Goal: Navigation & Orientation: Find specific page/section

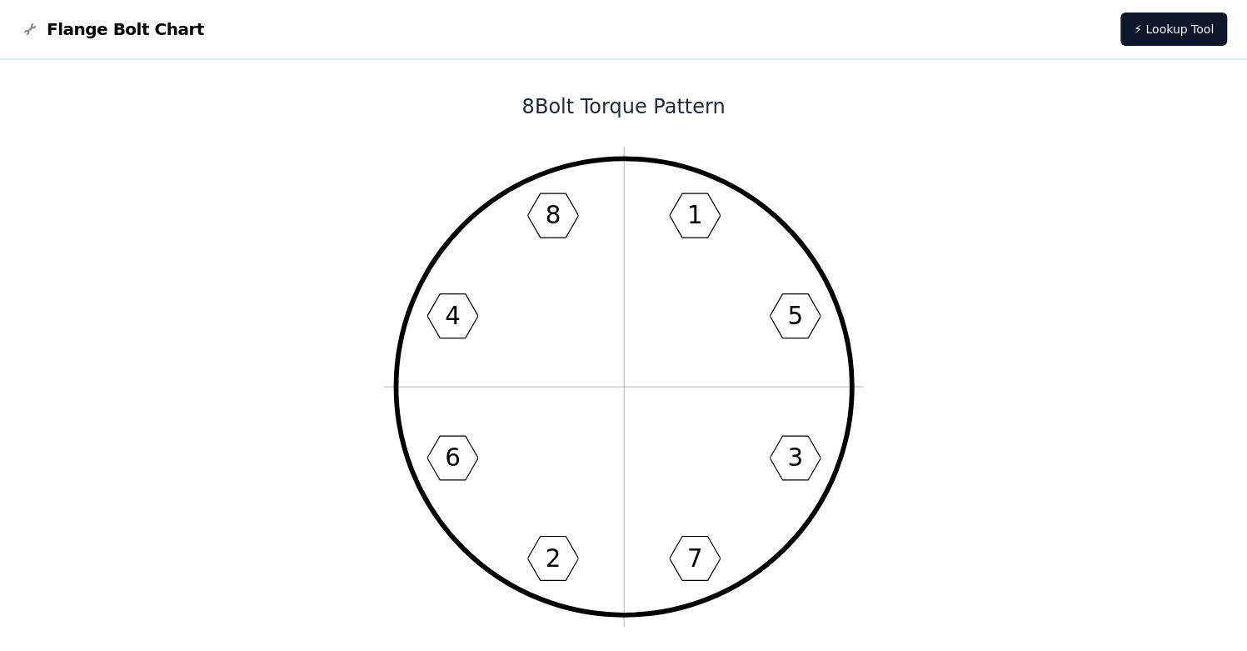
scroll to position [167, 0]
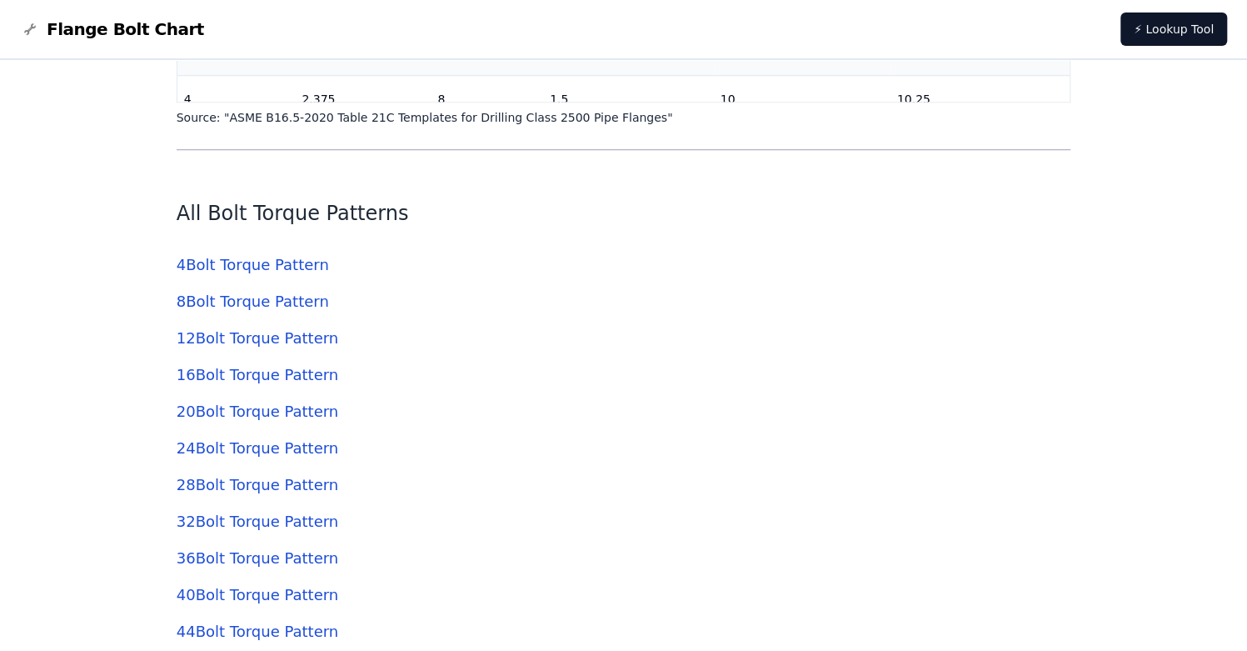
scroll to position [4458, 0]
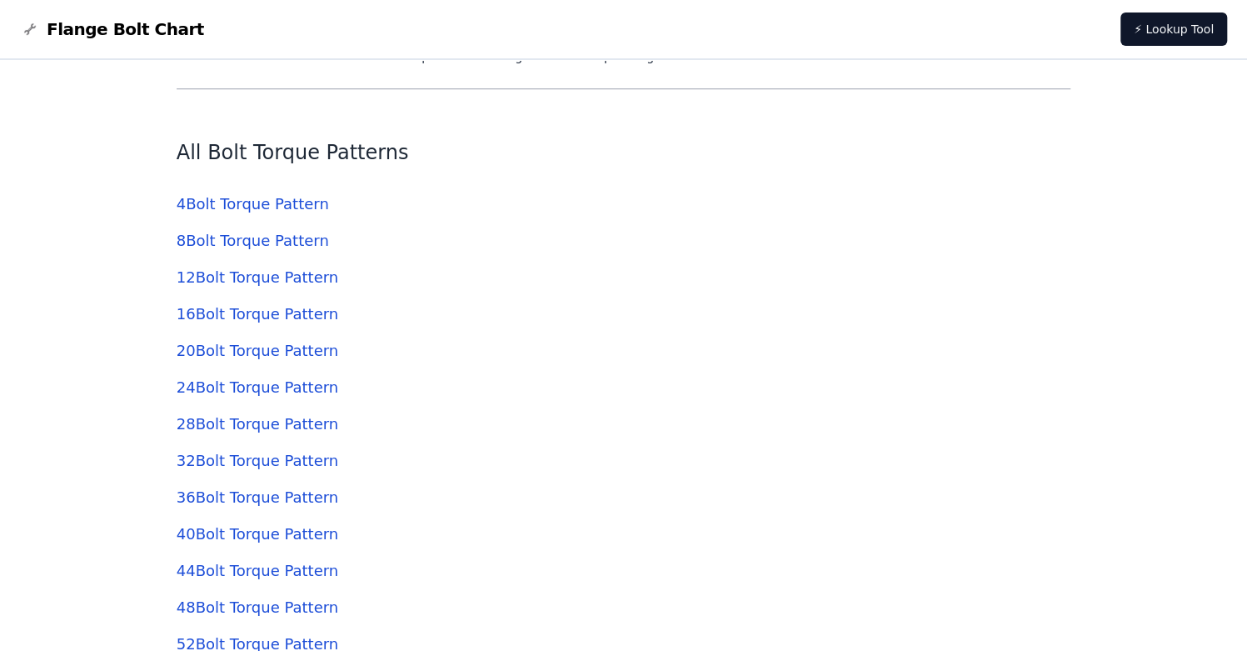
click at [272, 201] on link "4 Bolt Torque Pattern" at bounding box center [253, 203] width 152 height 17
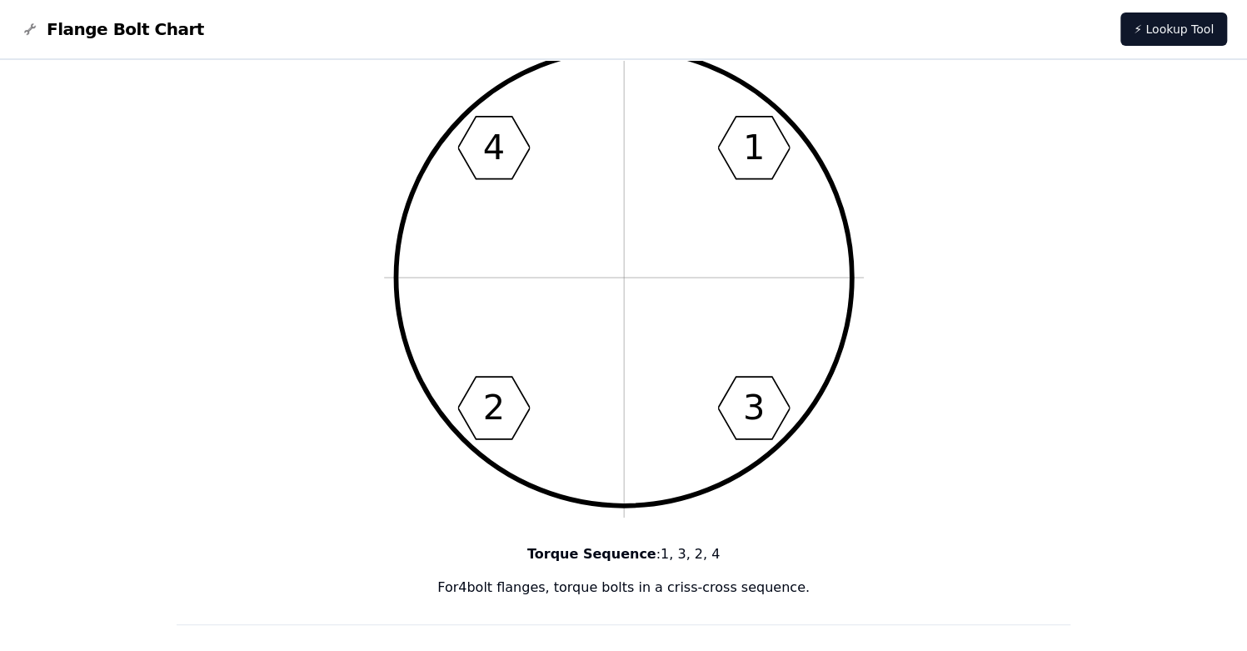
scroll to position [83, 0]
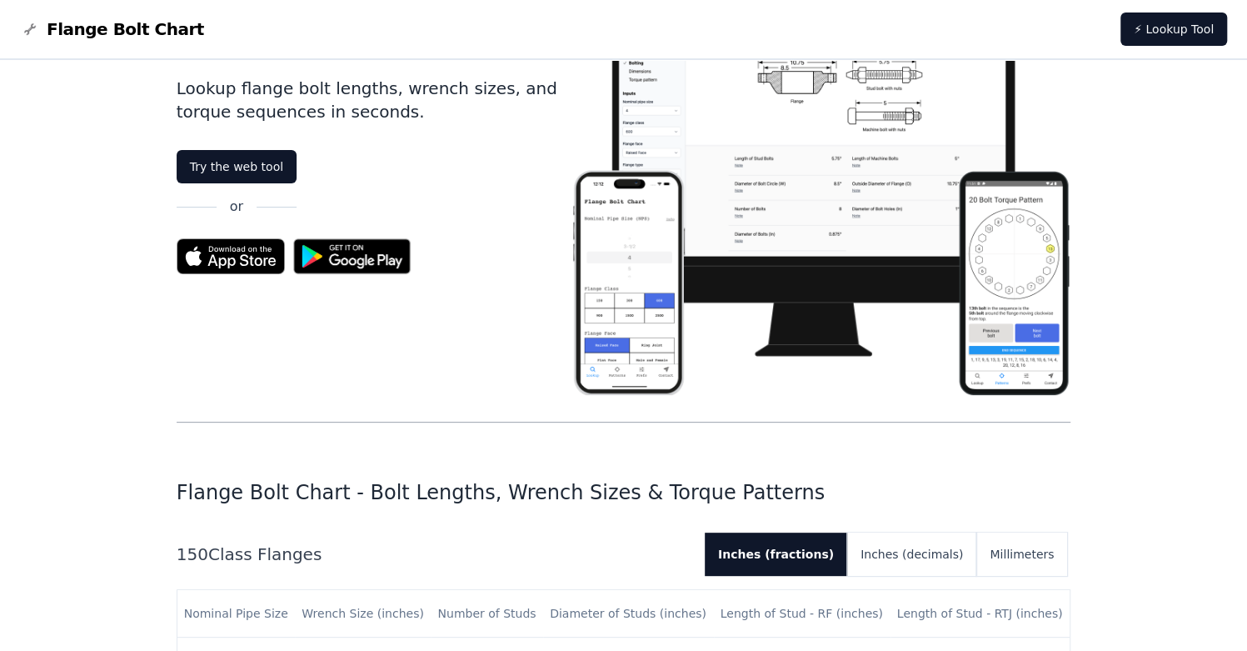
scroll to position [4458, 0]
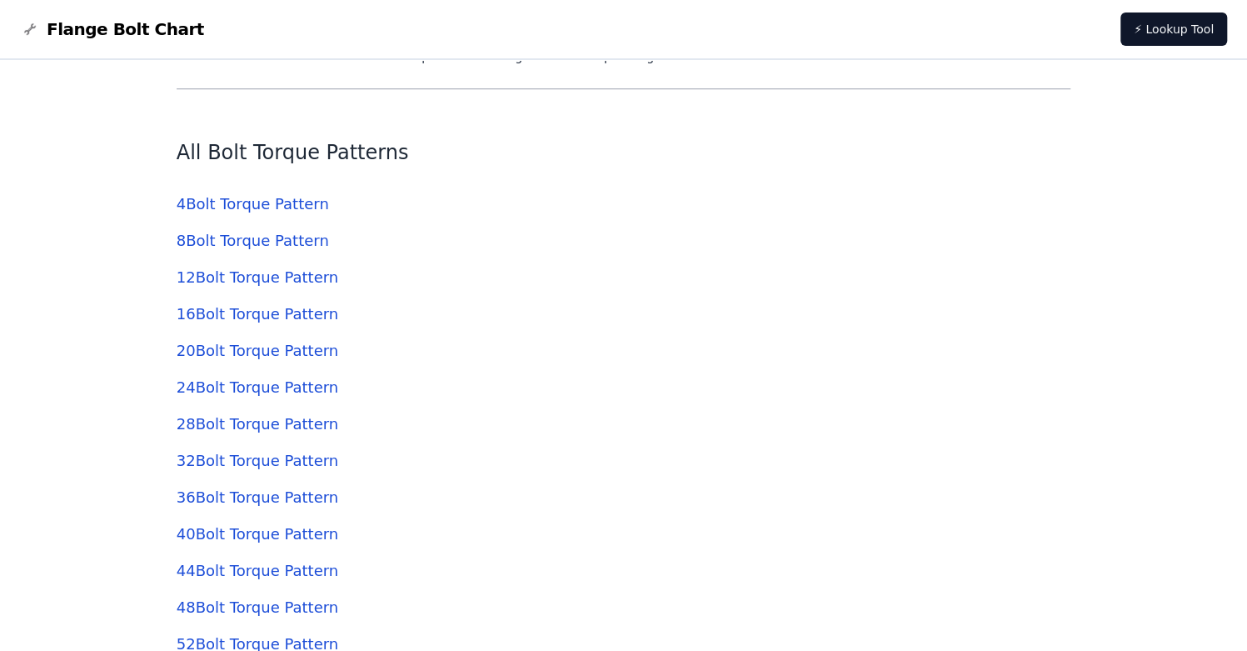
click at [260, 282] on link "12 Bolt Torque Pattern" at bounding box center [258, 276] width 162 height 17
